Goal: Task Accomplishment & Management: Manage account settings

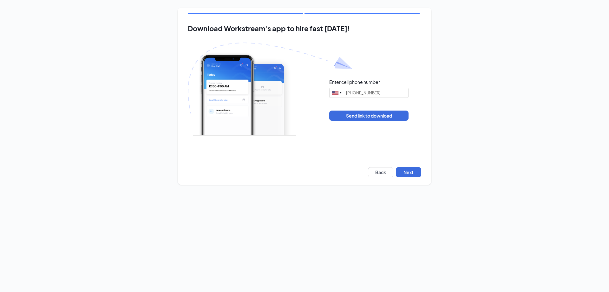
type input "(419) 953-4255"
click at [404, 163] on div "Download Workstream's app to hire fast today! Enter cell phone number United St…" at bounding box center [305, 96] width 254 height 177
click at [407, 166] on div "Download Workstream's app to hire fast today! Enter cell phone number United St…" at bounding box center [305, 96] width 254 height 177
click at [408, 168] on button "Next" at bounding box center [408, 172] width 25 height 10
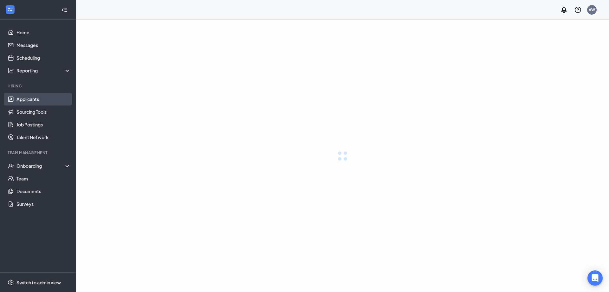
click at [38, 102] on link "Applicants" at bounding box center [44, 99] width 54 height 13
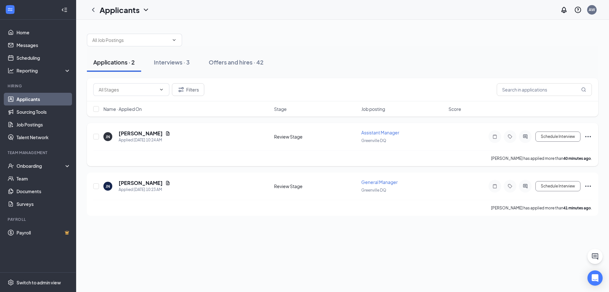
click at [587, 138] on icon "Ellipses" at bounding box center [589, 137] width 8 height 8
click at [561, 108] on p "Reject" at bounding box center [560, 106] width 55 height 6
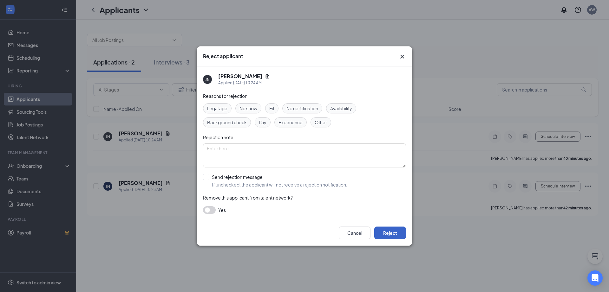
click at [389, 237] on button "Reject" at bounding box center [391, 232] width 32 height 13
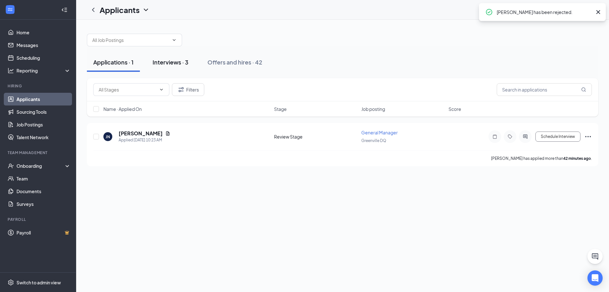
click at [165, 58] on button "Interviews · 3" at bounding box center [170, 62] width 49 height 19
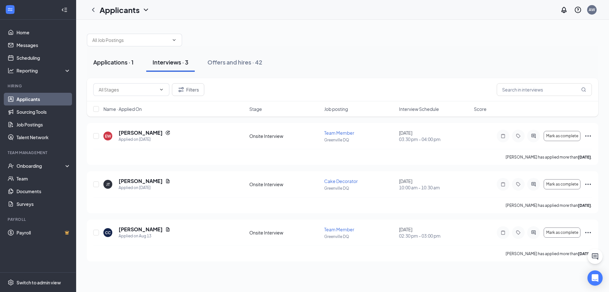
click at [105, 65] on div "Applications · 1" at bounding box center [113, 62] width 40 height 8
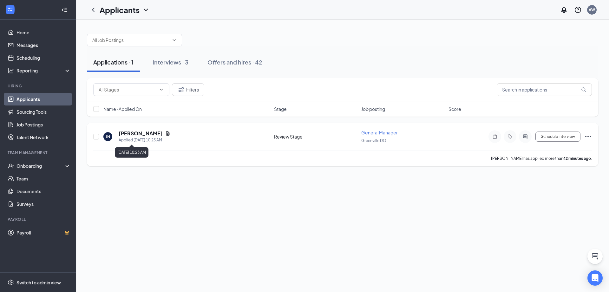
click at [139, 136] on h5 "[PERSON_NAME]" at bounding box center [141, 133] width 44 height 7
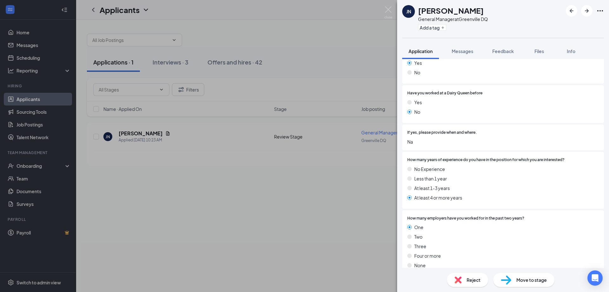
scroll to position [127, 0]
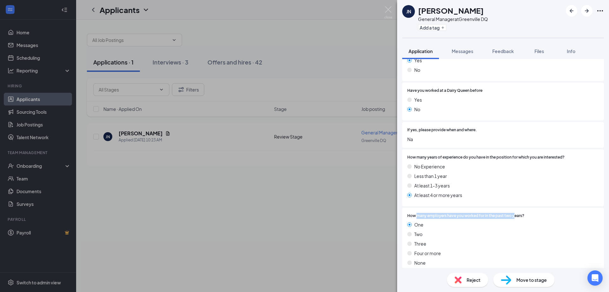
drag, startPoint x: 418, startPoint y: 216, endPoint x: 514, endPoint y: 216, distance: 96.5
click at [514, 216] on span "How many employers have you worked for in the past two years?" at bounding box center [466, 216] width 117 height 6
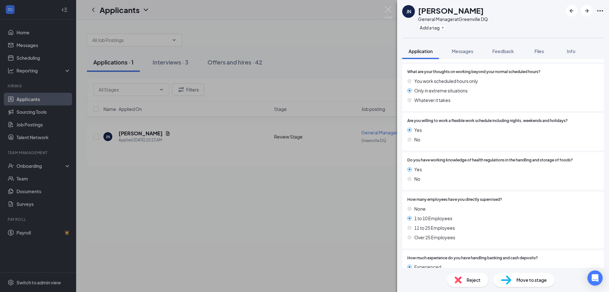
scroll to position [476, 0]
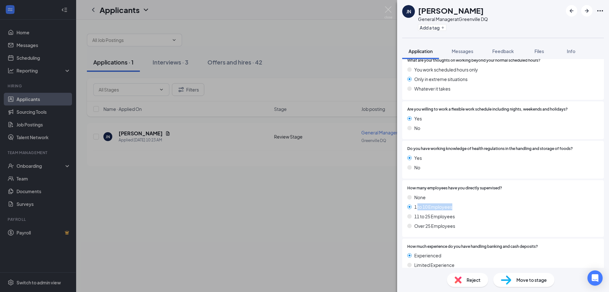
drag, startPoint x: 418, startPoint y: 206, endPoint x: 455, endPoint y: 207, distance: 37.1
click at [455, 207] on div "1 to 10 Employees" at bounding box center [504, 206] width 192 height 7
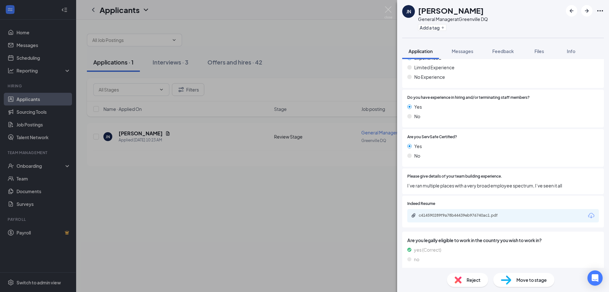
scroll to position [775, 0]
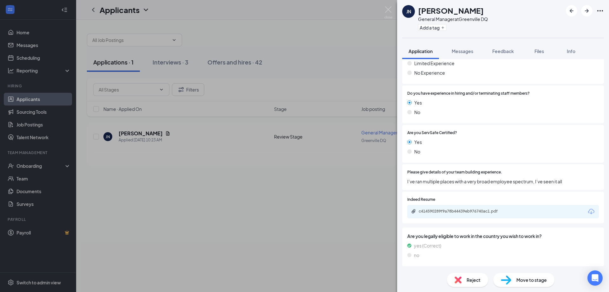
click at [450, 211] on div "c414590289f9a78b44439eb976740ac1.pdf" at bounding box center [463, 211] width 89 height 5
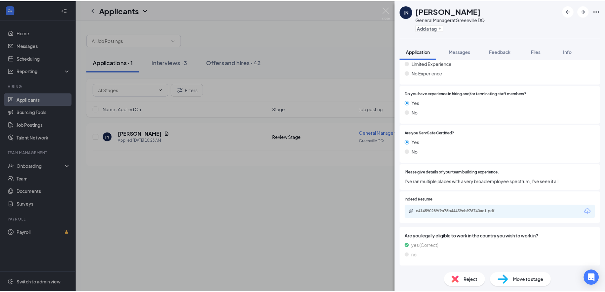
scroll to position [773, 0]
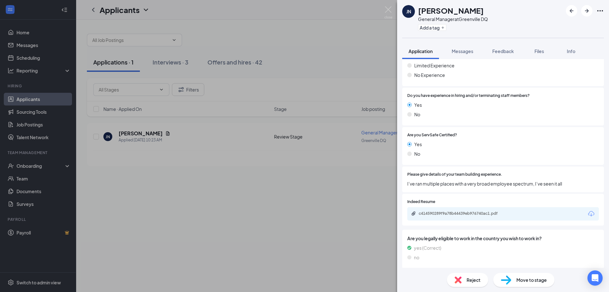
click at [162, 123] on div "[PERSON_NAME] [PERSON_NAME] General Manager at [GEOGRAPHIC_DATA] DQ Add a tag A…" at bounding box center [304, 146] width 609 height 292
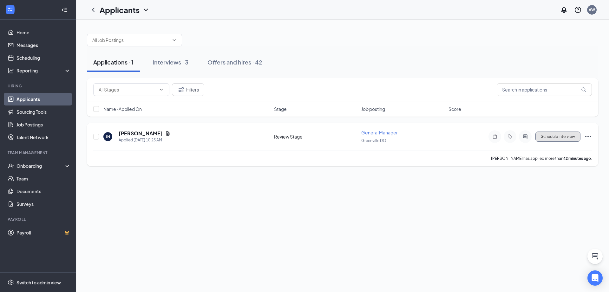
click at [564, 133] on button "Schedule Interview" at bounding box center [558, 136] width 45 height 10
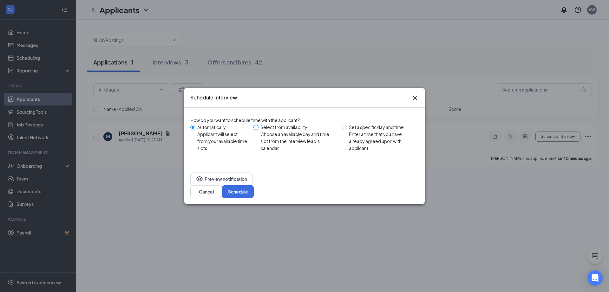
click at [258, 130] on input "Select from availability Choose an available day and time slot from the intervi…" at bounding box center [256, 127] width 5 height 5
radio input "true"
radio input "false"
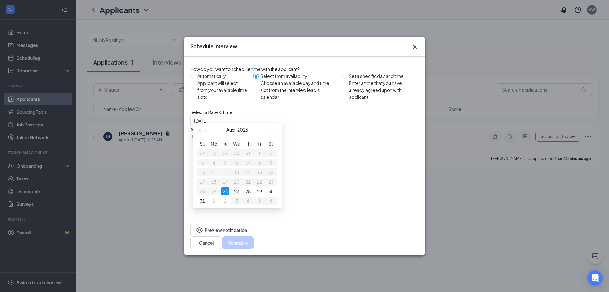
type input "[DATE]"
click at [237, 194] on div "27" at bounding box center [237, 191] width 8 height 8
click at [312, 164] on div "2:00PM - 3:00PM" at bounding box center [251, 164] width 122 height 7
click at [254, 239] on button "Schedule" at bounding box center [238, 242] width 32 height 13
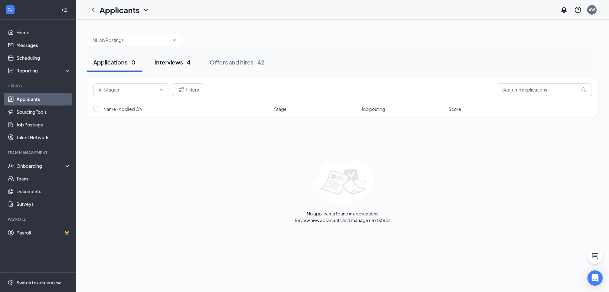
click at [167, 64] on div "Interviews · 4" at bounding box center [173, 62] width 36 height 8
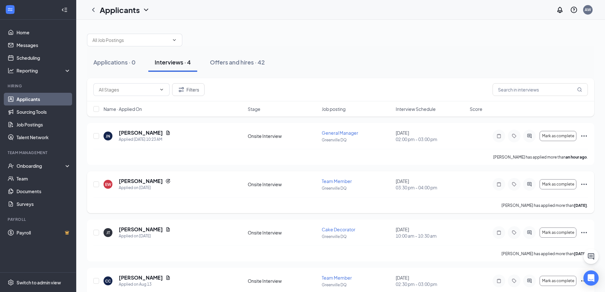
scroll to position [25, 0]
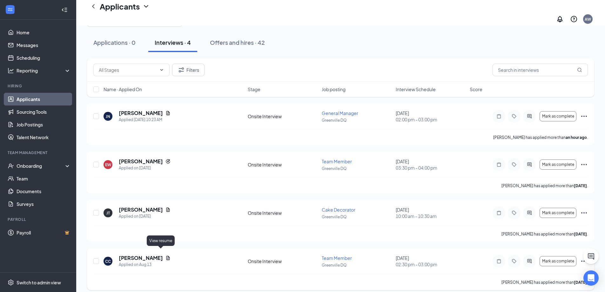
click at [165, 255] on icon "Document" at bounding box center [167, 257] width 5 height 5
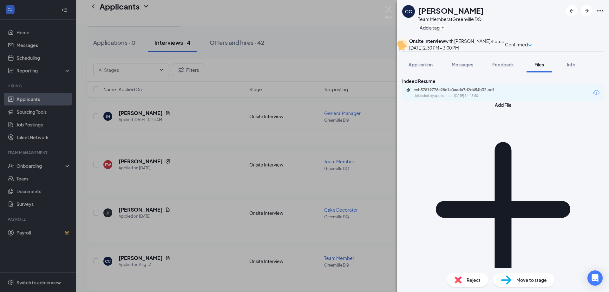
click at [535, 101] on div "ccb57819776c28c1e0aada7d2d454b32.pdf Uploaded by applicant on [DATE] 14:45:50" at bounding box center [503, 92] width 202 height 17
click at [549, 101] on div "ccb57819776c28c1e0aada7d2d454b32.pdf Uploaded by applicant on [DATE] 14:45:50" at bounding box center [503, 92] width 202 height 17
click at [442, 98] on div "Uploaded by applicant on [DATE] 14:45:50" at bounding box center [461, 95] width 95 height 5
click at [300, 69] on div "CC [PERSON_NAME] Team Member at [GEOGRAPHIC_DATA] DQ Add a tag Onsite Interview…" at bounding box center [304, 146] width 609 height 292
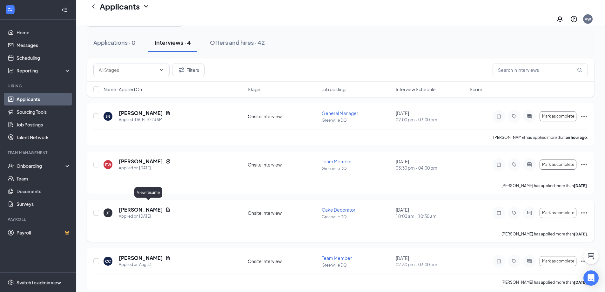
click at [165, 207] on icon "Document" at bounding box center [167, 209] width 5 height 5
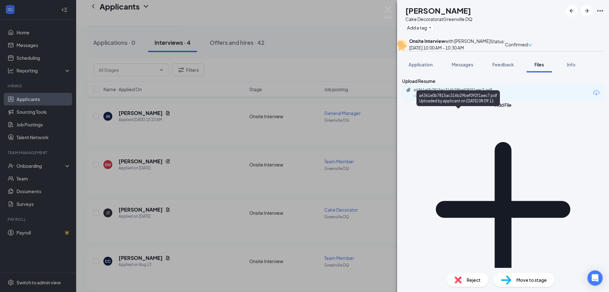
click at [461, 92] on div "a6361e0b7815ac316b29bef092f1aec7.pdf" at bounding box center [458, 89] width 89 height 5
click at [280, 53] on div "[PERSON_NAME] [PERSON_NAME] Cake Decorator at Greenville DQ Add a tag Onsite In…" at bounding box center [304, 146] width 609 height 292
